Goal: Book appointment/travel/reservation

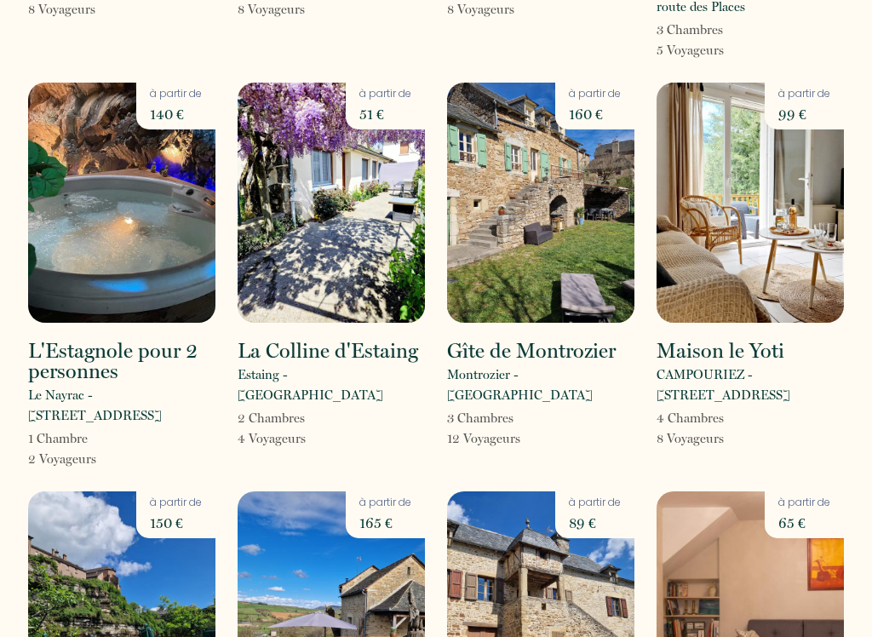
scroll to position [2966, 0]
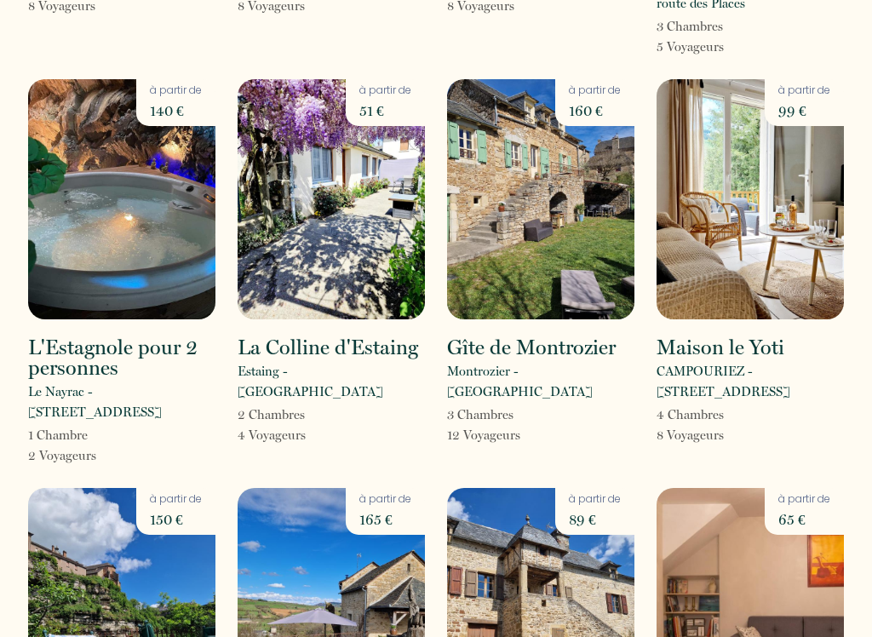
click at [572, 488] on img at bounding box center [540, 608] width 187 height 240
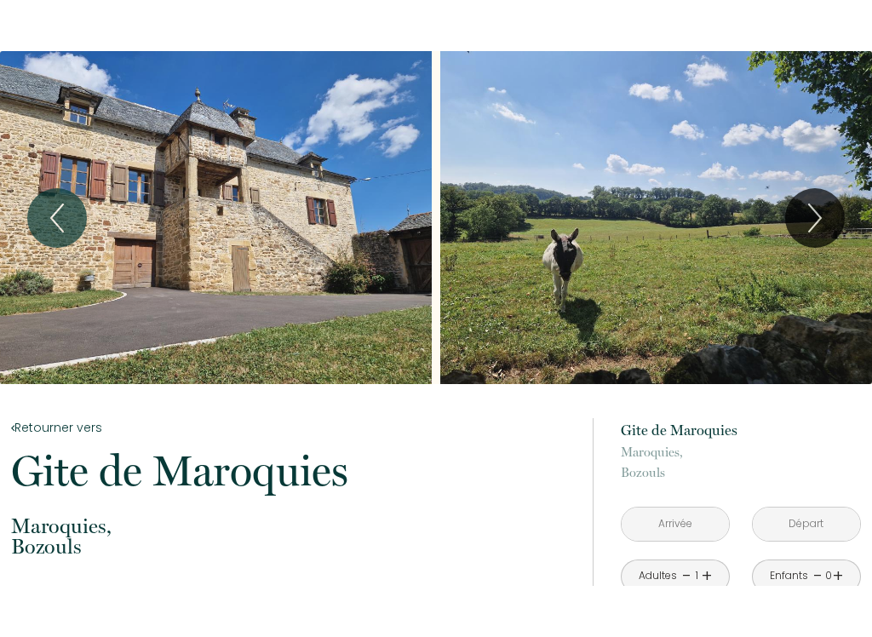
scroll to position [20, 0]
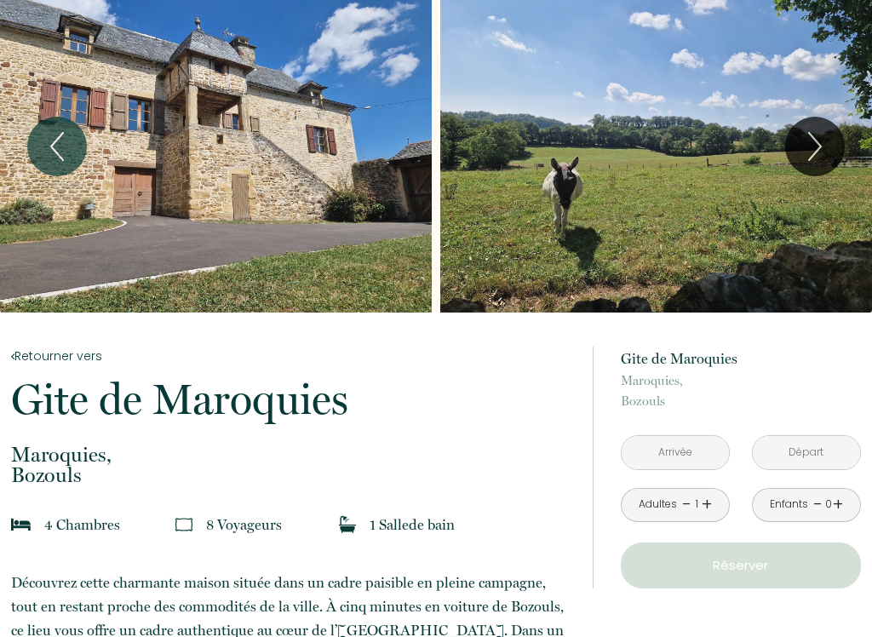
click at [678, 447] on input "text" at bounding box center [675, 452] width 107 height 33
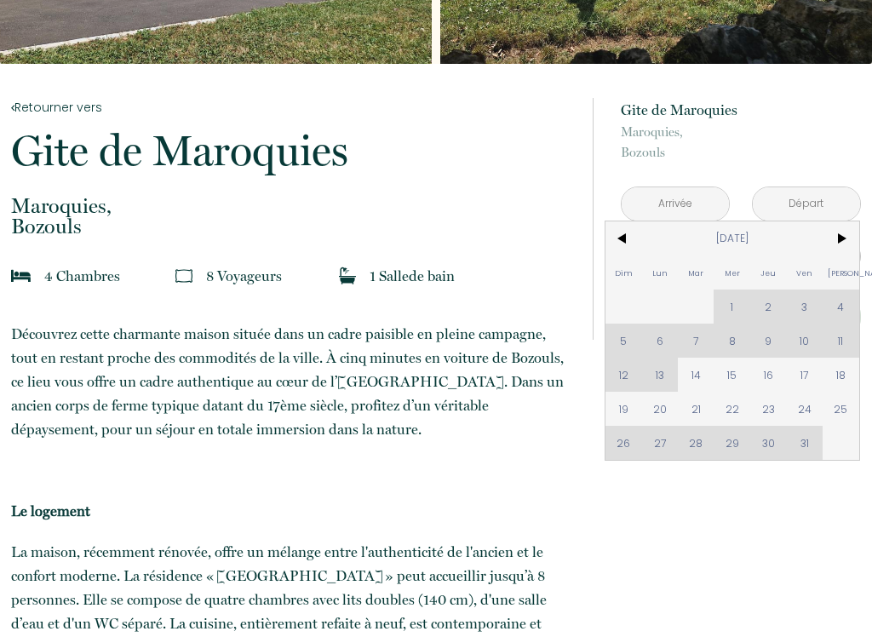
scroll to position [271, 0]
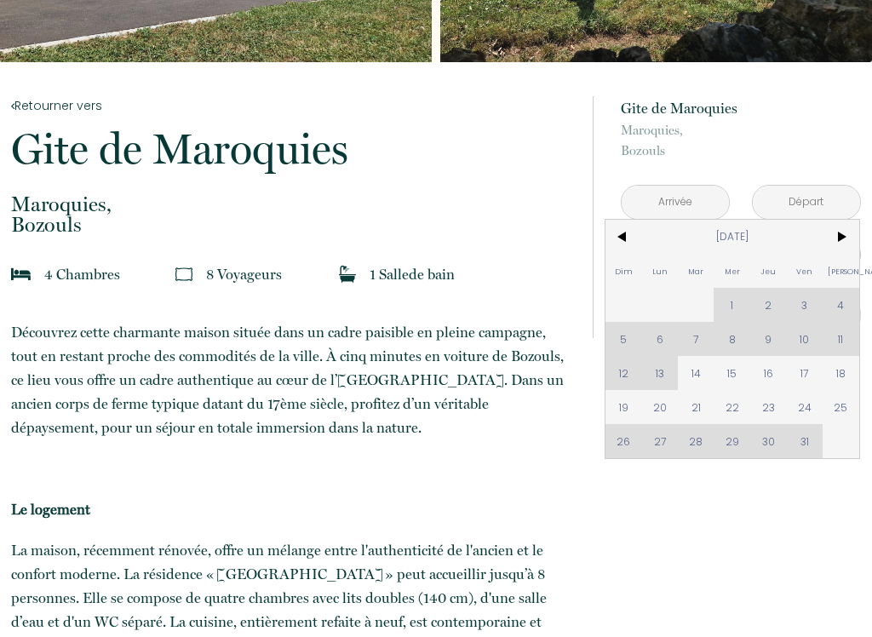
click at [856, 227] on span ">" at bounding box center [841, 237] width 37 height 34
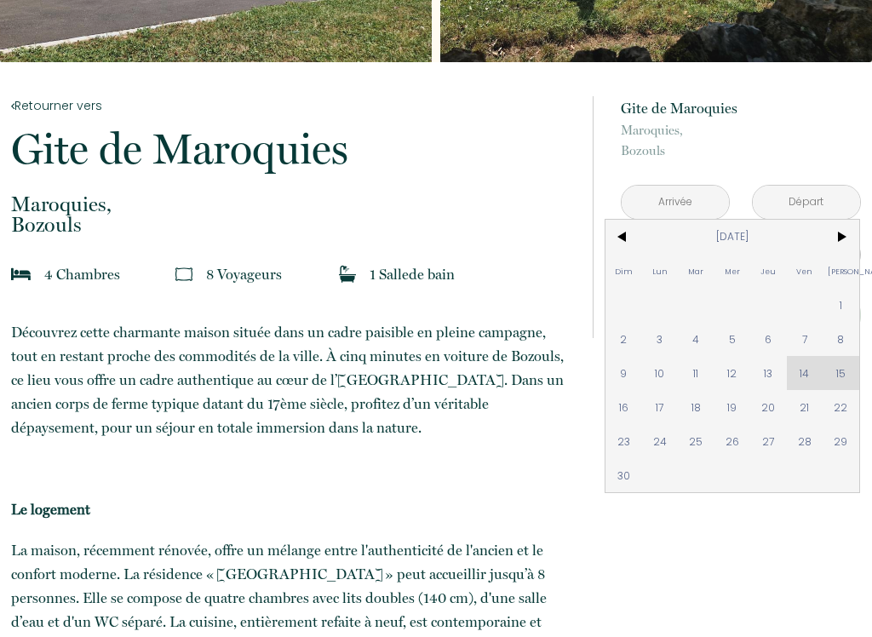
click at [853, 237] on span ">" at bounding box center [841, 237] width 37 height 34
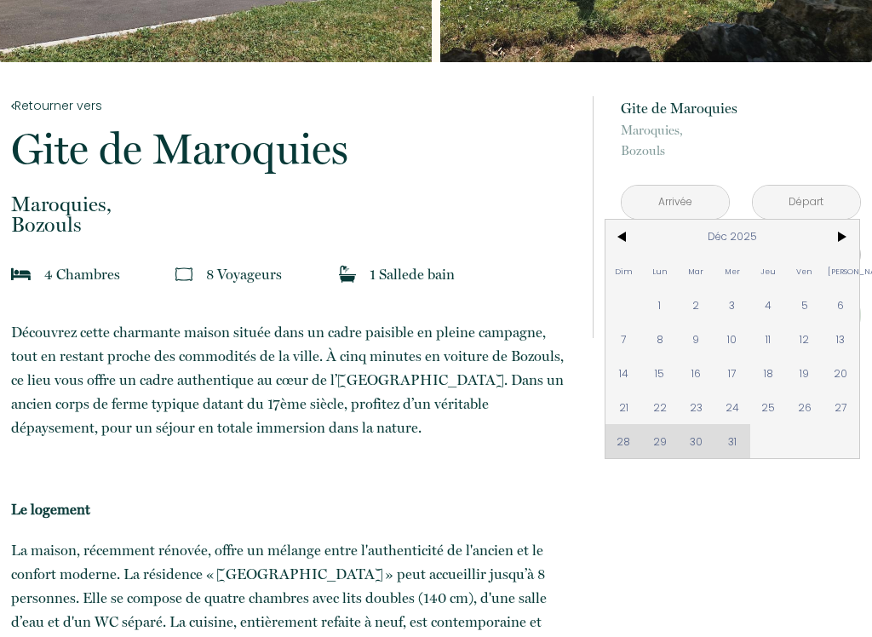
click at [859, 233] on span ">" at bounding box center [841, 237] width 37 height 34
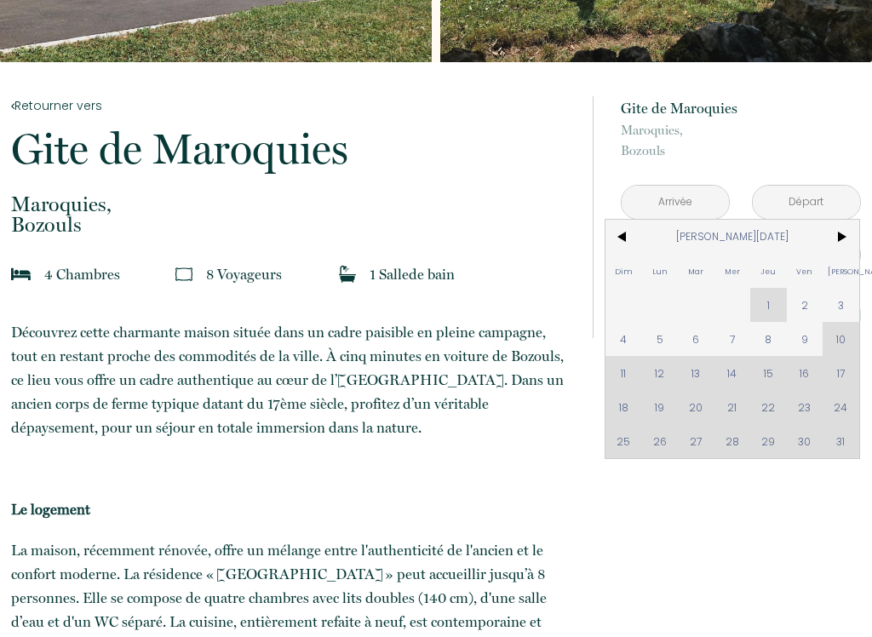
click at [639, 231] on span "<" at bounding box center [624, 237] width 37 height 34
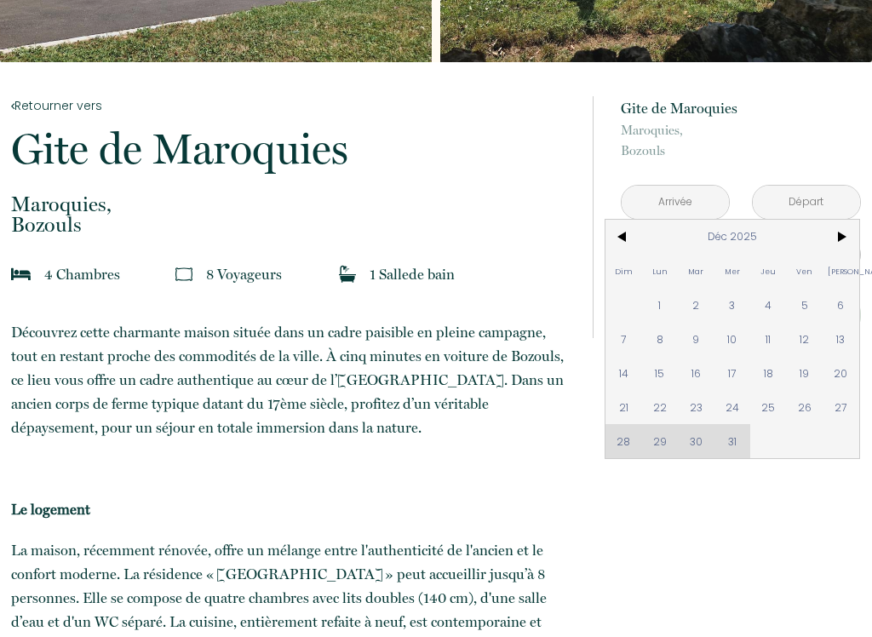
click at [641, 239] on span "<" at bounding box center [624, 237] width 37 height 34
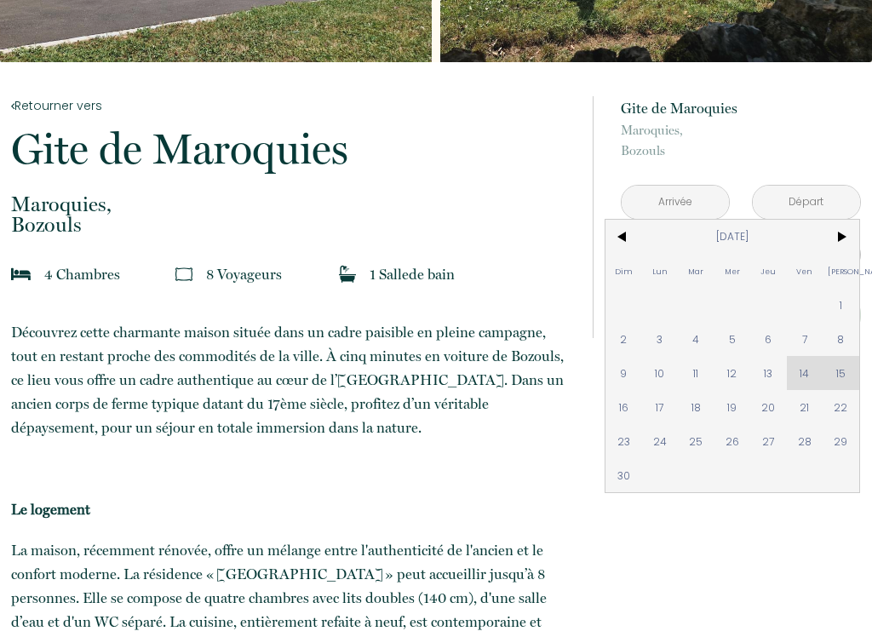
click at [656, 231] on span "[DATE]" at bounding box center [731, 237] width 181 height 34
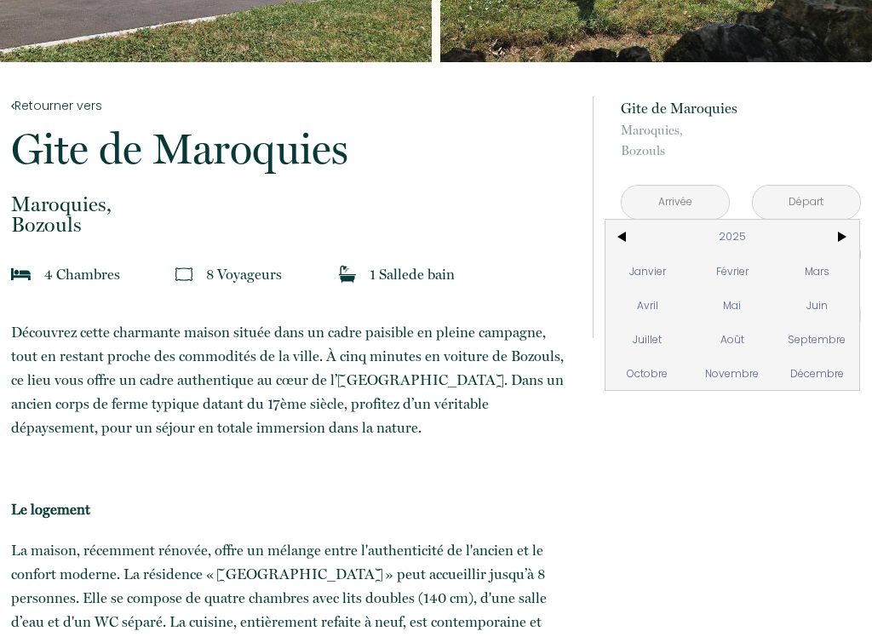
click at [645, 233] on span "2025" at bounding box center [731, 237] width 181 height 34
click at [833, 295] on span "2025" at bounding box center [816, 305] width 84 height 34
click at [797, 327] on span "Septembre" at bounding box center [816, 339] width 84 height 34
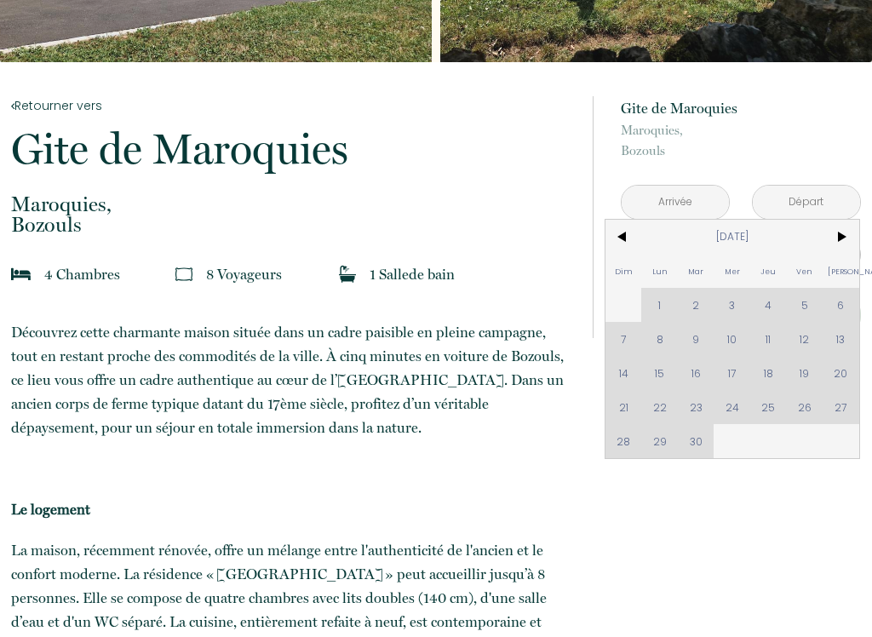
click at [656, 363] on div "Dim Lun Mar Mer Jeu Ven Sam 1 2 3 4 5 6 7 8 9 10 11 12 13 14 15 16 17 18 19 20 …" at bounding box center [733, 339] width 254 height 238
click at [858, 234] on span ">" at bounding box center [841, 237] width 37 height 34
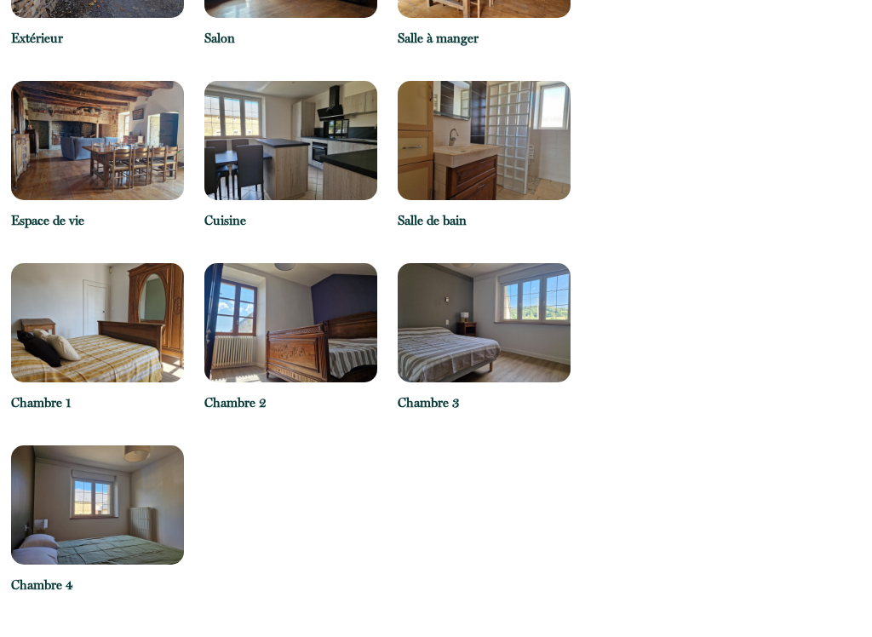
scroll to position [1687, 0]
